Goal: Information Seeking & Learning: Learn about a topic

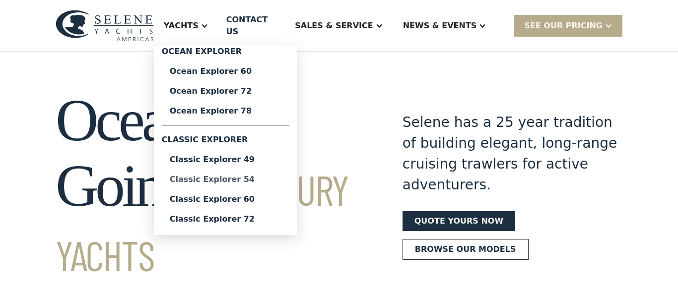
click at [263, 176] on div "Classic Explorer 54" at bounding box center [225, 180] width 111 height 8
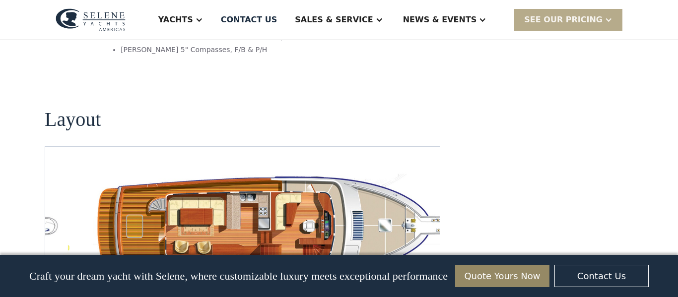
scroll to position [1762, 0]
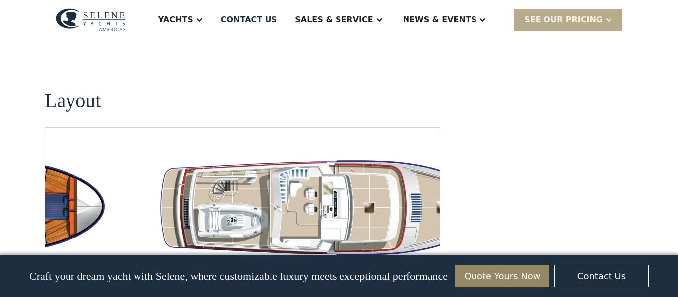
click at [425, 262] on img "Next slide" at bounding box center [424, 274] width 24 height 24
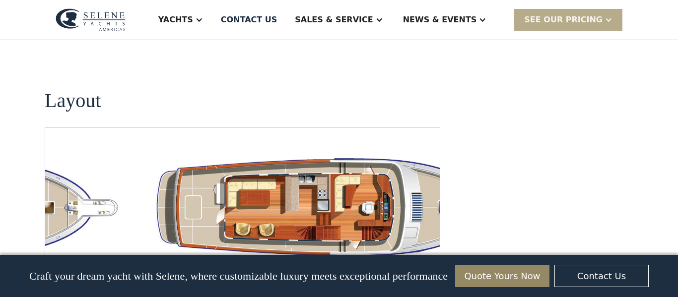
click at [425, 262] on img "Next slide" at bounding box center [424, 274] width 24 height 24
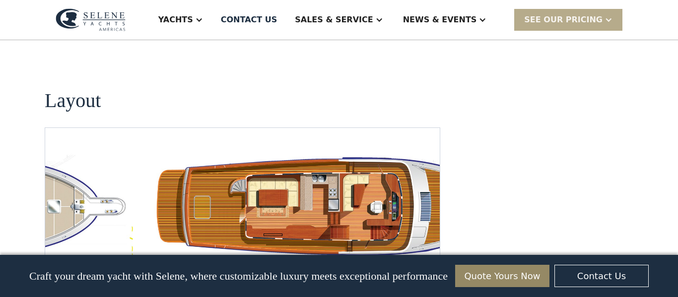
click at [240, 152] on img "open lightbox" at bounding box center [337, 207] width 378 height 110
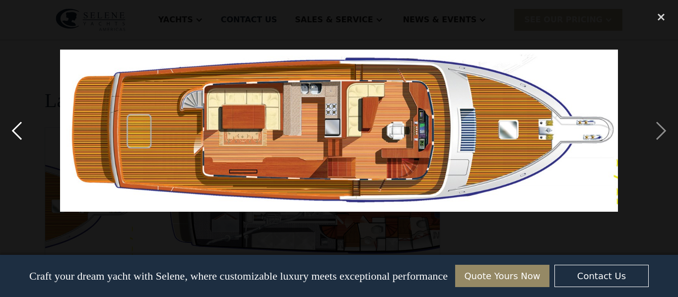
click at [17, 131] on div "previous image" at bounding box center [17, 131] width 34 height 250
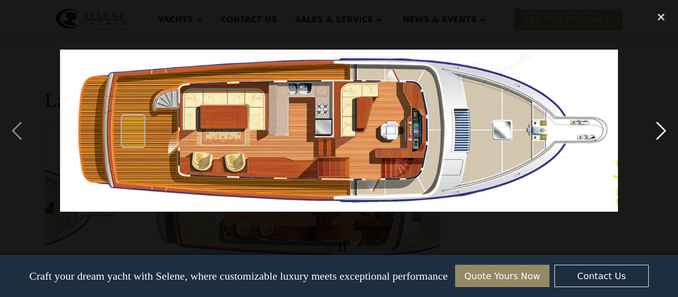
click at [663, 127] on div "next image" at bounding box center [661, 131] width 34 height 250
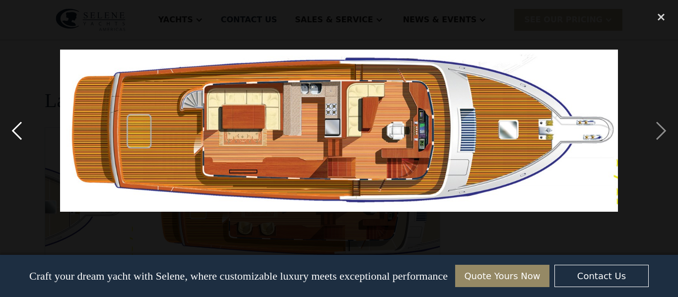
click at [14, 136] on div "previous image" at bounding box center [17, 131] width 34 height 250
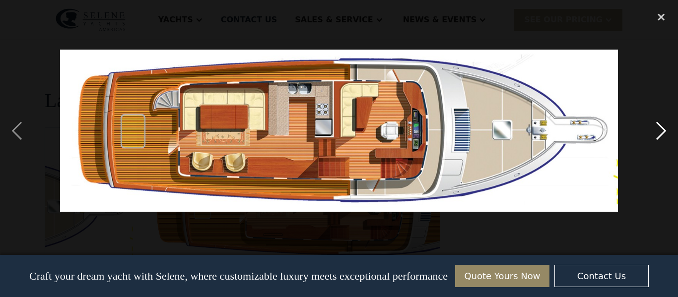
click at [663, 140] on div "next image" at bounding box center [661, 131] width 34 height 250
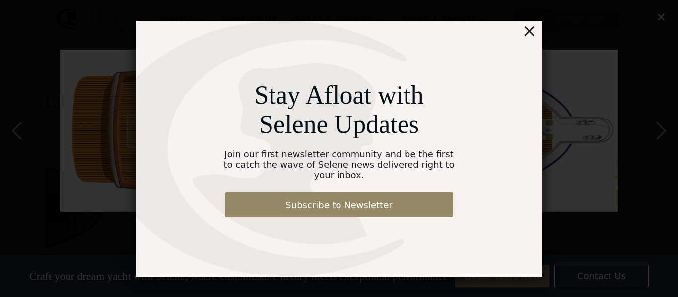
click at [532, 36] on div "×" at bounding box center [529, 31] width 14 height 20
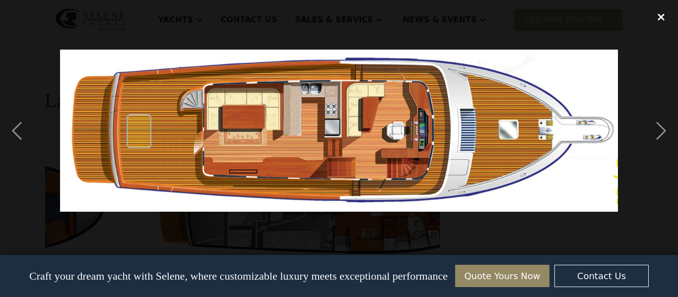
click at [662, 17] on div "close lightbox" at bounding box center [661, 17] width 34 height 22
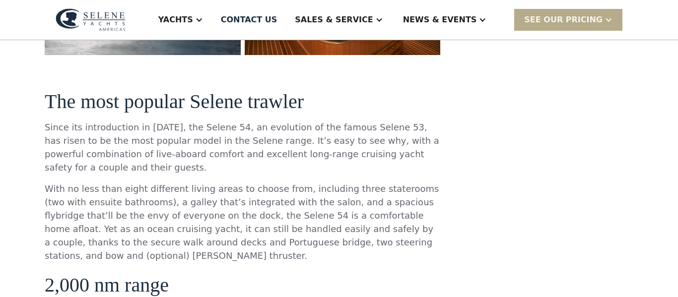
scroll to position [0, 0]
